Goal: Task Accomplishment & Management: Use online tool/utility

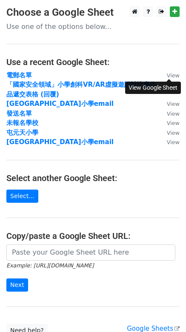
click at [168, 75] on small "View" at bounding box center [173, 75] width 13 height 6
click at [153, 54] on main "Choose a Google Sheet Use one of the options below... Use a recent Google Sheet…" at bounding box center [93, 171] width 186 height 331
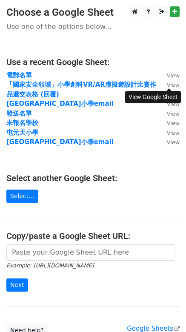
click at [175, 86] on small "View" at bounding box center [173, 85] width 13 height 6
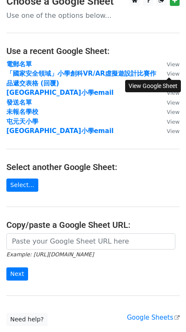
scroll to position [14, 0]
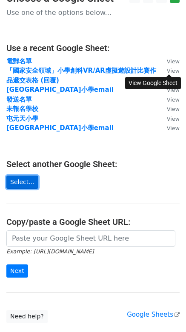
click at [31, 185] on link "Select..." at bounding box center [22, 181] width 32 height 13
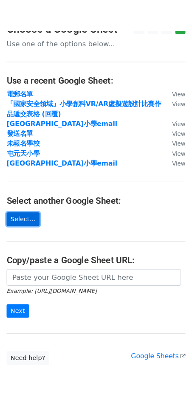
scroll to position [0, 0]
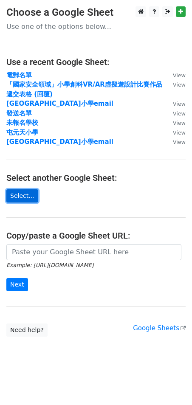
click at [32, 196] on link "Select..." at bounding box center [22, 195] width 32 height 13
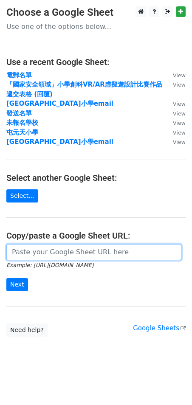
click at [98, 252] on input "url" at bounding box center [93, 252] width 175 height 16
paste input "https://docs.google.com/spreadsheets/d/1CUMSjsnKd00I-19_Wiwjgi8XsK9uQA5k/edit?u…"
type input "https://docs.google.com/spreadsheets/d/1CUMSjsnKd00I-19_Wiwjgi8XsK9uQA5k/edit?u…"
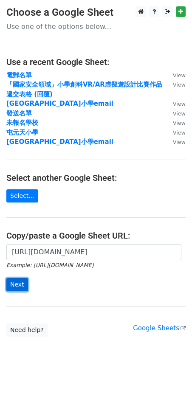
click at [21, 287] on input "Next" at bounding box center [17, 284] width 22 height 13
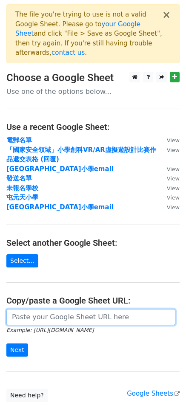
click at [50, 309] on input "url" at bounding box center [90, 317] width 169 height 16
click at [48, 310] on input "url" at bounding box center [90, 317] width 169 height 16
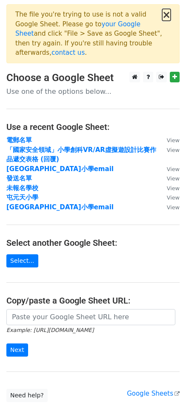
click at [166, 11] on button "×" at bounding box center [166, 15] width 8 height 10
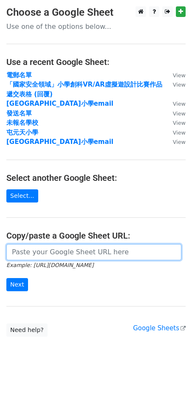
click at [68, 260] on input "url" at bounding box center [93, 252] width 175 height 16
paste input "https://docs.google.com/spreadsheets/d/1CUMSjsnKd00I-19_Wiwjgi8XsK9uQA5k/edit?u…"
type input "https://docs.google.com/spreadsheets/d/1CUMSjsnKd00I-19_Wiwjgi8XsK9uQA5k/edit?u…"
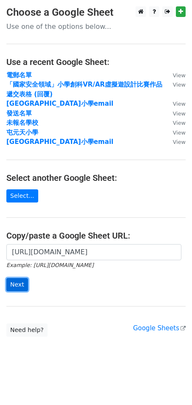
scroll to position [0, 0]
click at [20, 289] on input "Next" at bounding box center [17, 284] width 22 height 13
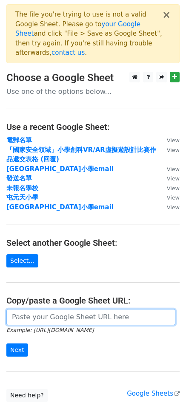
click at [86, 311] on input "url" at bounding box center [90, 317] width 169 height 16
paste input "https://docs.google.com/spreadsheets/d/1CUMSjsnKd00I-19_Wiwjgi8XsK9uQA5k/edit?g…"
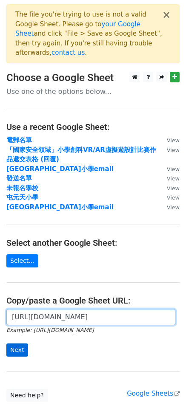
type input "https://docs.google.com/spreadsheets/d/1CUMSjsnKd00I-19_Wiwjgi8XsK9uQA5k/edit?g…"
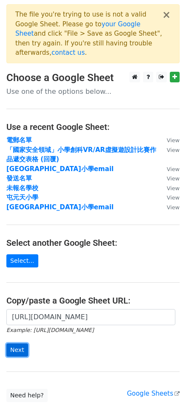
click at [14, 344] on input "Next" at bounding box center [17, 350] width 22 height 13
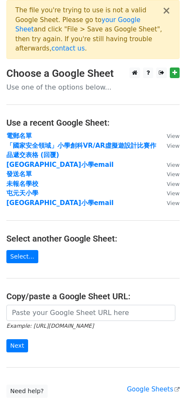
scroll to position [3, 0]
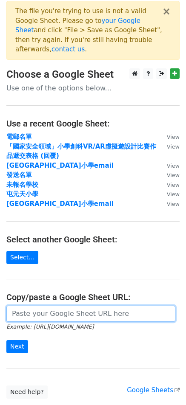
click at [76, 306] on input "url" at bounding box center [90, 314] width 169 height 16
paste input "[URL][DOMAIN_NAME]"
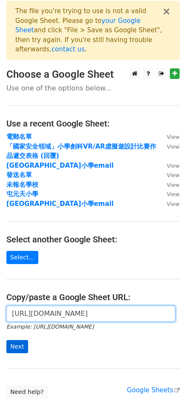
type input "[URL][DOMAIN_NAME]"
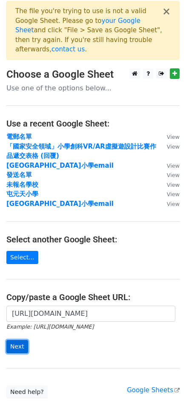
click at [11, 340] on input "Next" at bounding box center [17, 346] width 22 height 13
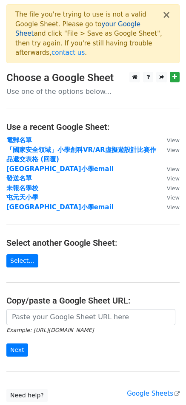
click at [90, 25] on link "your Google Sheet" at bounding box center [77, 28] width 125 height 17
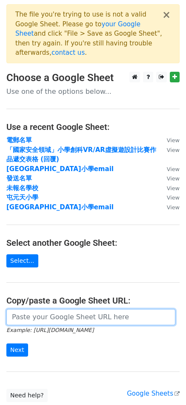
click at [113, 309] on input "url" at bounding box center [90, 317] width 169 height 16
paste input "[URL][DOMAIN_NAME]"
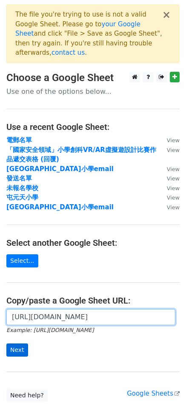
type input "[URL][DOMAIN_NAME]"
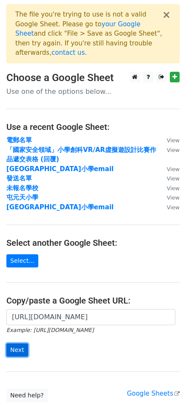
click at [23, 344] on input "Next" at bounding box center [17, 350] width 22 height 13
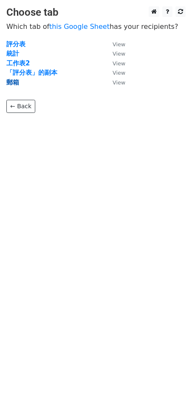
click at [10, 81] on strong "郵箱" at bounding box center [12, 83] width 13 height 8
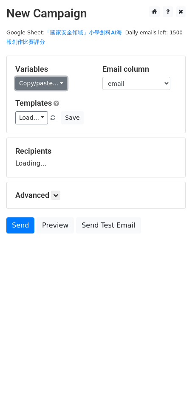
click at [45, 86] on link "Copy/paste..." at bounding box center [41, 83] width 52 height 13
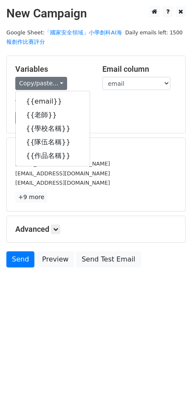
click at [129, 118] on div "Load... primary school Save" at bounding box center [96, 117] width 174 height 13
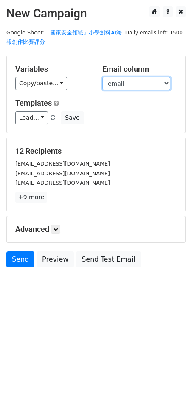
click at [128, 85] on select "email 老師 學校名稱 隊伍名稱 作品名稱" at bounding box center [136, 83] width 68 height 13
click at [102, 77] on select "email 老師 學校名稱 隊伍名稱 作品名稱" at bounding box center [136, 83] width 68 height 13
click at [68, 99] on h5 "Templates" at bounding box center [95, 103] width 161 height 9
click at [100, 115] on div "Load... primary school Save" at bounding box center [96, 117] width 174 height 13
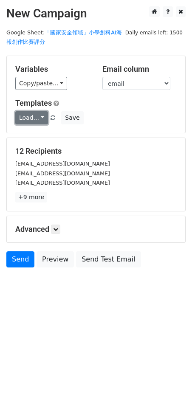
click at [24, 120] on link "Load..." at bounding box center [31, 117] width 33 height 13
click at [124, 115] on div "Load... primary school Save" at bounding box center [96, 117] width 174 height 13
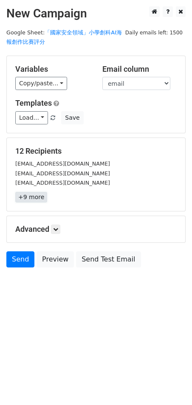
click at [29, 201] on link "+9 more" at bounding box center [31, 197] width 32 height 11
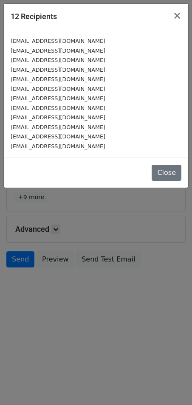
drag, startPoint x: 19, startPoint y: 118, endPoint x: 61, endPoint y: 119, distance: 42.1
click at [35, 118] on small "lwk1@hodao.edu.hk" at bounding box center [58, 117] width 95 height 6
click at [65, 119] on div "[EMAIL_ADDRESS][DOMAIN_NAME]" at bounding box center [96, 118] width 171 height 10
click at [60, 117] on small "lwk1@hodao.edu.hk" at bounding box center [58, 117] width 95 height 6
click at [179, 12] on span "×" at bounding box center [177, 16] width 8 height 12
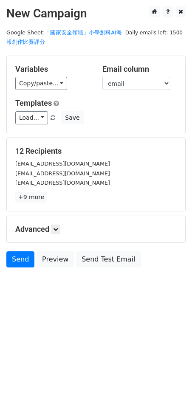
click at [102, 158] on div "12 Recipients teacherhwl@kysps.edu.hk chanyl@ckps.edu.hk mlh@campus.tswmps.edu.…" at bounding box center [95, 175] width 161 height 56
click at [101, 147] on h5 "12 Recipients" at bounding box center [95, 151] width 161 height 9
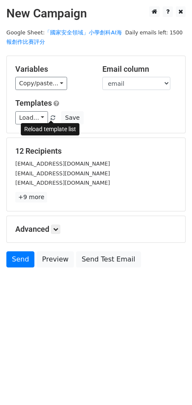
click at [51, 119] on span at bounding box center [53, 119] width 5 height 6
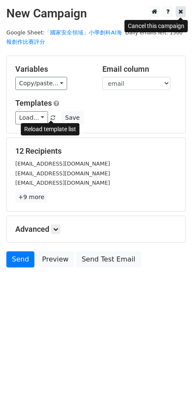
click at [178, 13] on icon at bounding box center [180, 11] width 5 height 6
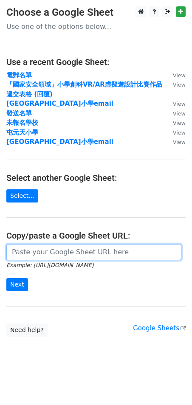
click at [50, 253] on input "url" at bounding box center [93, 252] width 175 height 16
paste input "[URL][DOMAIN_NAME]"
type input "https://docs.google.com/spreadsheets/d/14rgQbr5HYsMYFBEceKR_6FapbE8BUl4t8-06UTD…"
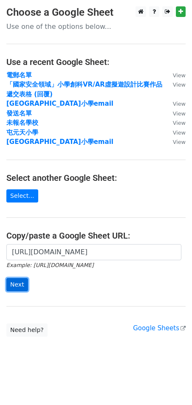
click at [23, 290] on input "Next" at bounding box center [17, 284] width 22 height 13
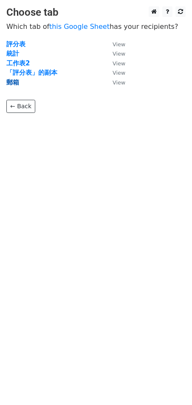
click at [18, 82] on strong "郵箱" at bounding box center [12, 83] width 13 height 8
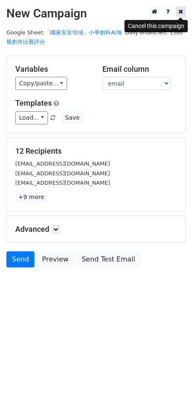
click at [180, 13] on icon at bounding box center [180, 11] width 5 height 6
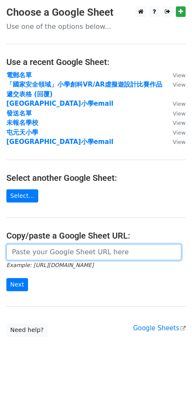
click at [102, 254] on input "url" at bounding box center [93, 252] width 175 height 16
paste input "https://docs.google.com/spreadsheets/d/14rgQbr5HYsMYFBEceKR_6FapbE8BUl4t8-06UTD…"
type input "https://docs.google.com/spreadsheets/d/14rgQbr5HYsMYFBEceKR_6FapbE8BUl4t8-06UTD…"
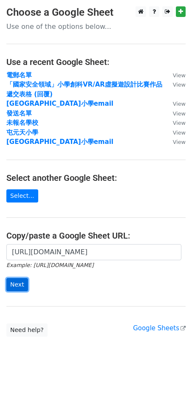
click at [26, 289] on input "Next" at bounding box center [17, 284] width 22 height 13
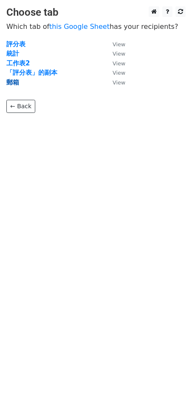
click at [14, 83] on strong "郵箱" at bounding box center [12, 83] width 13 height 8
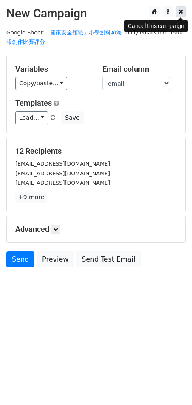
click at [180, 14] on icon at bounding box center [180, 11] width 5 height 6
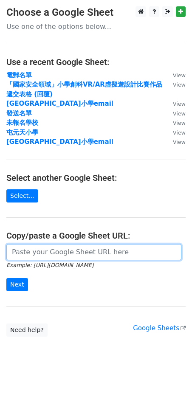
click at [85, 253] on input "url" at bounding box center [93, 252] width 175 height 16
click at [93, 253] on input "url" at bounding box center [93, 252] width 175 height 16
paste input "https://docs.google.com/spreadsheets/d/14rgQbr5HYsMYFBEceKR_6FapbE8BUl4t8-06UTD…"
type input "https://docs.google.com/spreadsheets/d/14rgQbr5HYsMYFBEceKR_6FapbE8BUl4t8-06UTD…"
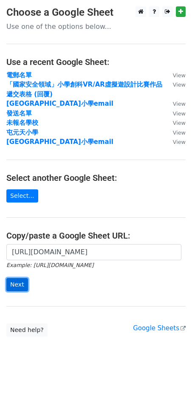
click at [13, 289] on input "Next" at bounding box center [17, 284] width 22 height 13
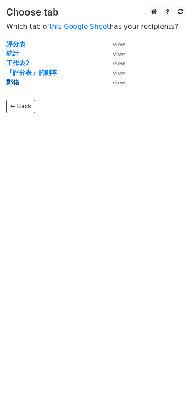
click at [11, 82] on strong "郵箱" at bounding box center [12, 83] width 13 height 8
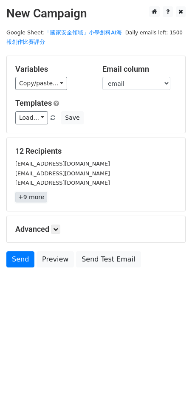
click at [40, 199] on link "+9 more" at bounding box center [31, 197] width 32 height 11
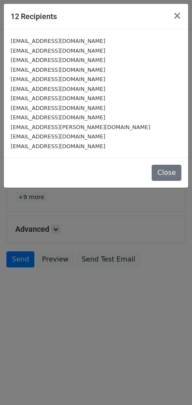
click at [153, 164] on div "Close" at bounding box center [96, 173] width 184 height 30
click at [159, 172] on button "Close" at bounding box center [167, 173] width 30 height 16
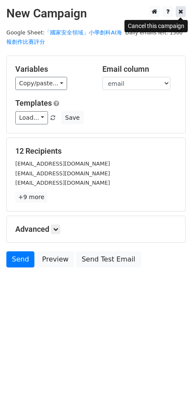
click at [178, 12] on link at bounding box center [181, 11] width 10 height 11
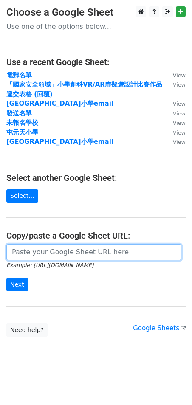
click at [65, 254] on input "url" at bounding box center [93, 252] width 175 height 16
paste input "[URL][DOMAIN_NAME]"
type input "[URL][DOMAIN_NAME]"
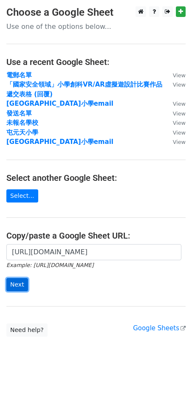
scroll to position [0, 0]
click at [23, 291] on input "Next" at bounding box center [17, 284] width 22 height 13
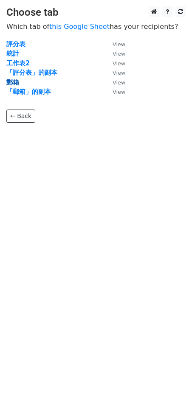
click at [8, 85] on strong "郵箱" at bounding box center [12, 83] width 13 height 8
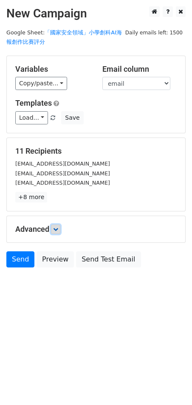
click at [55, 232] on link at bounding box center [55, 229] width 9 height 9
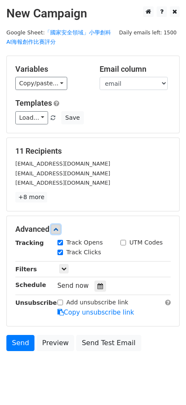
click at [60, 230] on link at bounding box center [55, 229] width 9 height 9
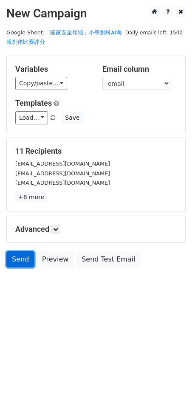
click at [21, 259] on link "Send" at bounding box center [20, 260] width 28 height 16
